Goal: Task Accomplishment & Management: Manage account settings

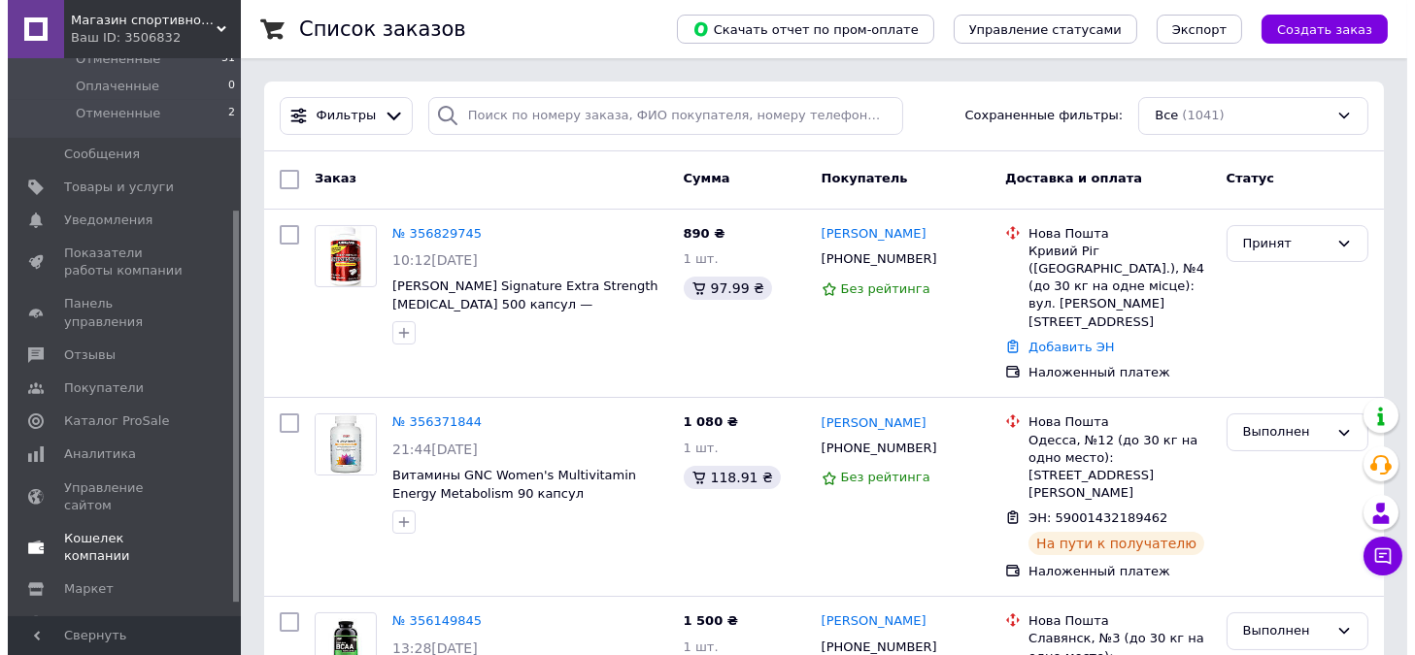
scroll to position [235, 0]
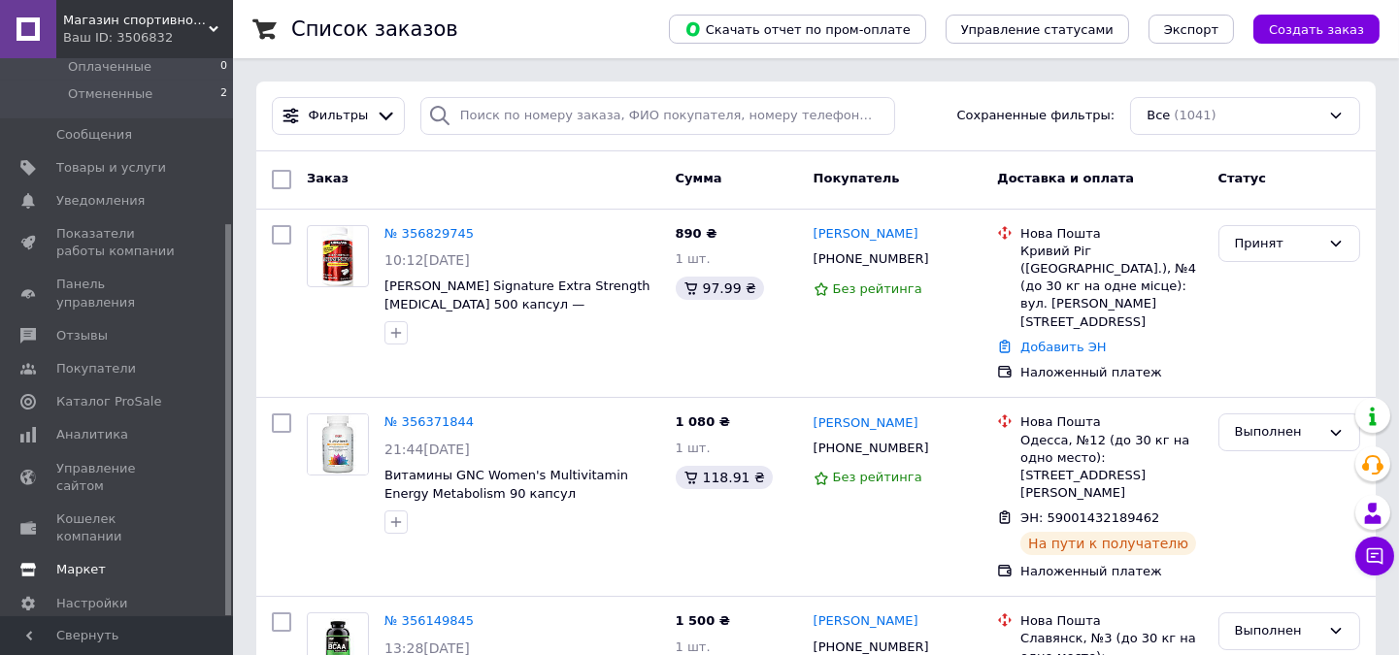
click at [91, 561] on span "Маркет" at bounding box center [81, 569] width 50 height 17
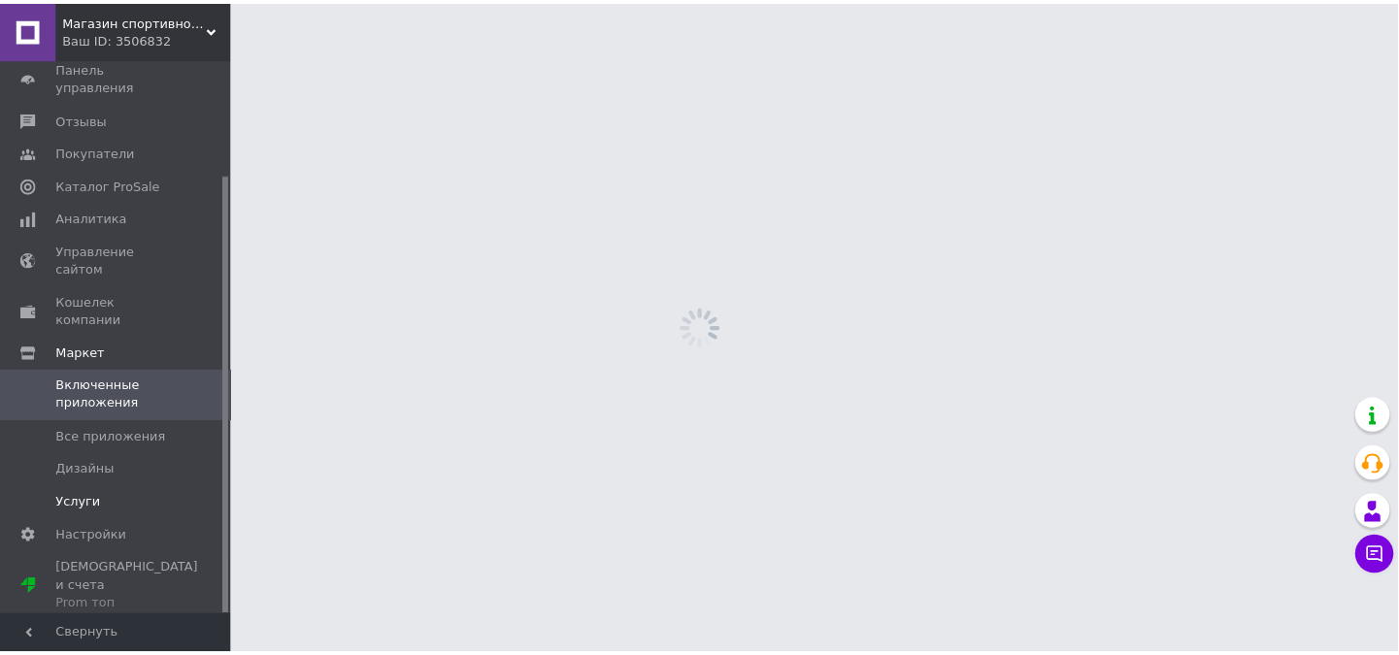
scroll to position [146, 0]
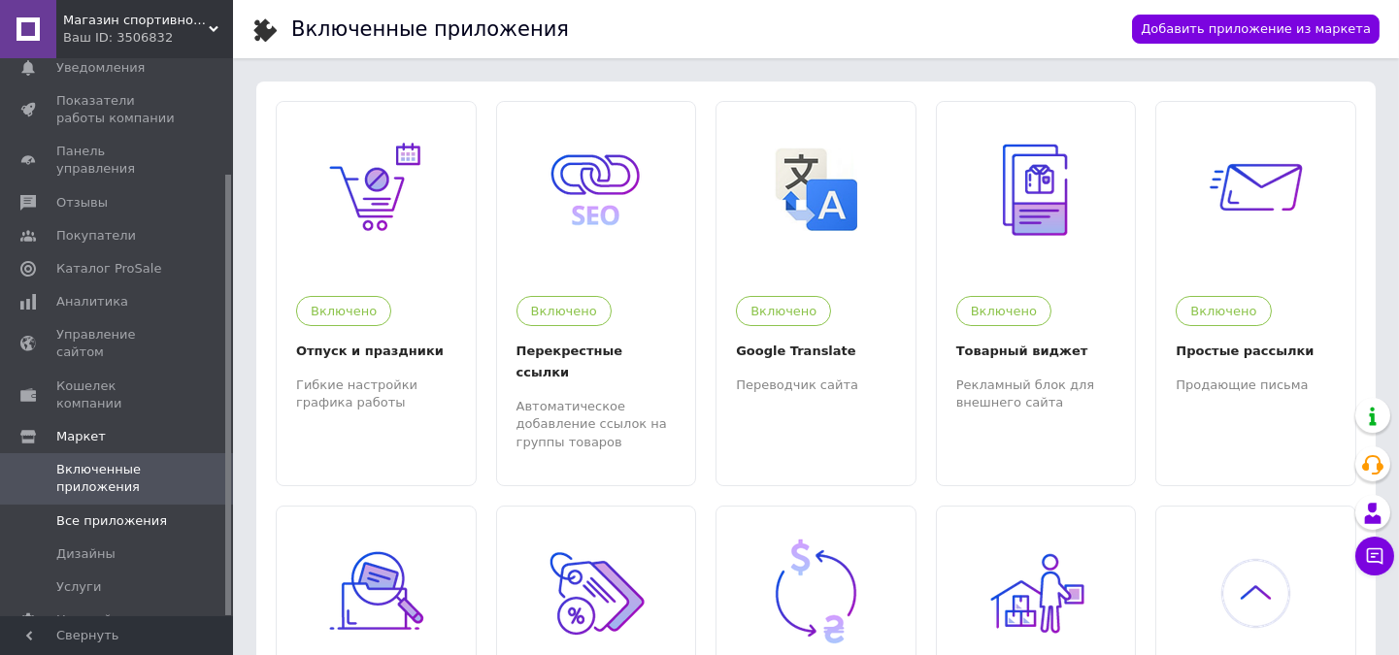
click at [134, 505] on link "Все приложения" at bounding box center [119, 521] width 239 height 33
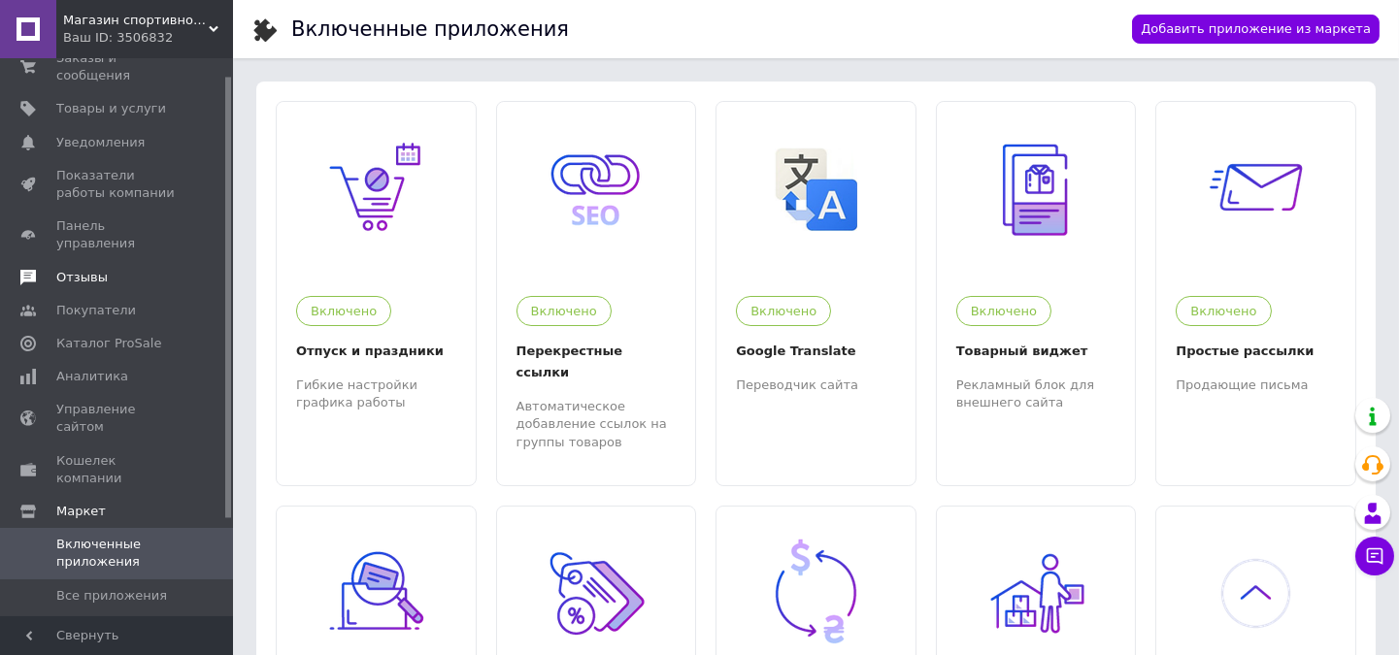
scroll to position [0, 0]
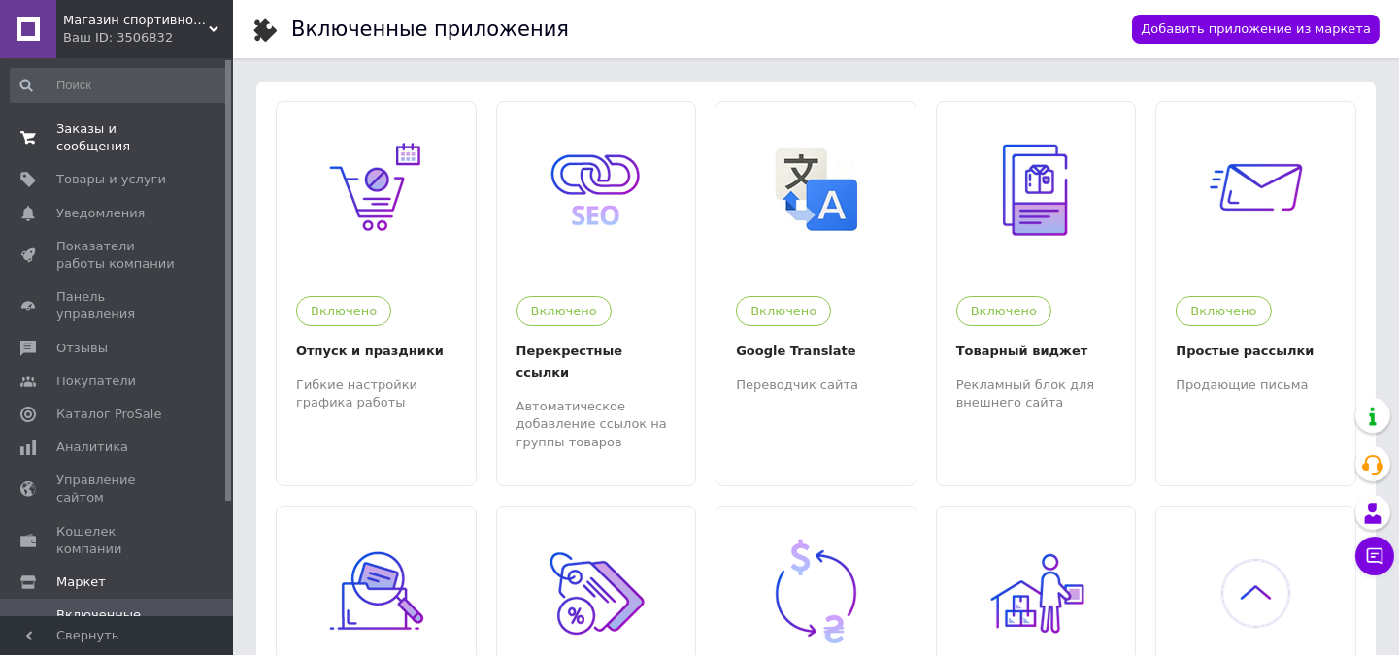
click at [148, 129] on span "Заказы и сообщения" at bounding box center [117, 137] width 123 height 35
